Goal: Check status: Check status

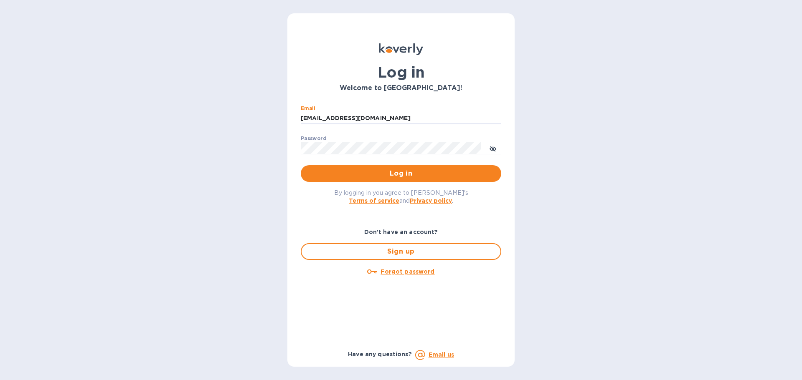
drag, startPoint x: 363, startPoint y: 119, endPoint x: 291, endPoint y: 119, distance: 71.8
click at [291, 119] on div "Log in Welcome to [GEOGRAPHIC_DATA]! Email [EMAIL_ADDRESS][DOMAIN_NAME] ​ Passw…" at bounding box center [400, 190] width 227 height 354
type input "[EMAIL_ADDRESS][DOMAIN_NAME]"
click at [370, 173] on span "Log in" at bounding box center [400, 174] width 187 height 10
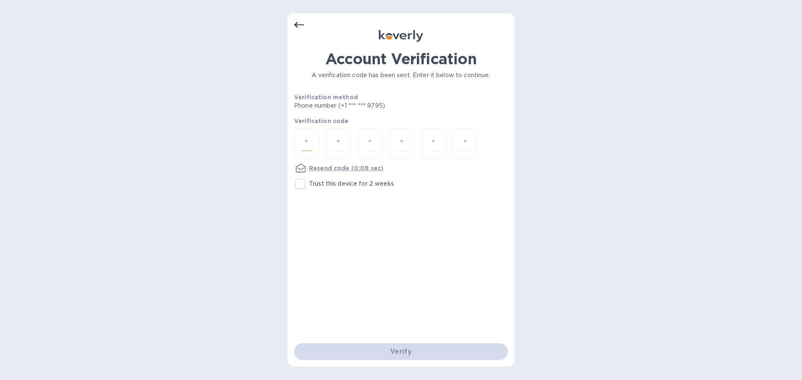
click at [308, 142] on input "number" at bounding box center [306, 143] width 11 height 15
type input "1"
type input "3"
type input "9"
type input "4"
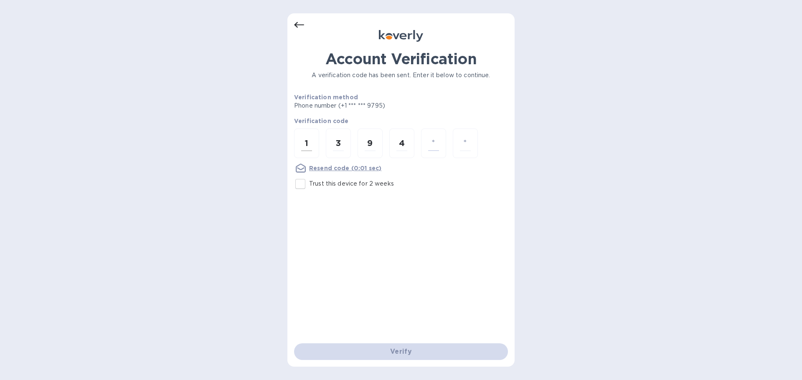
type input "5"
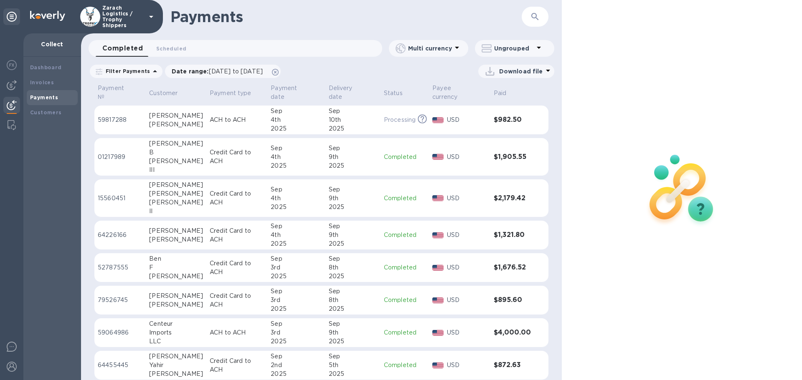
scroll to position [459, 0]
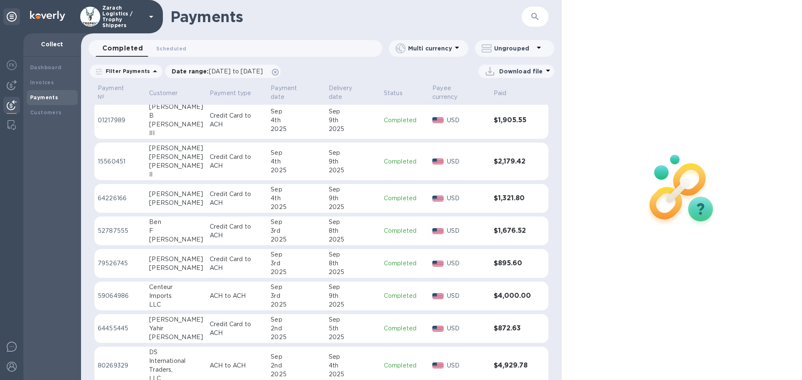
click at [124, 292] on p "59064986" at bounding box center [120, 296] width 45 height 9
